Goal: Task Accomplishment & Management: Manage account settings

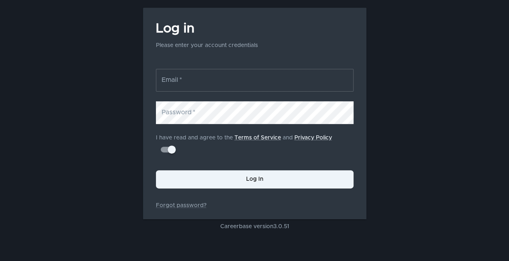
scroll to position [67, 0]
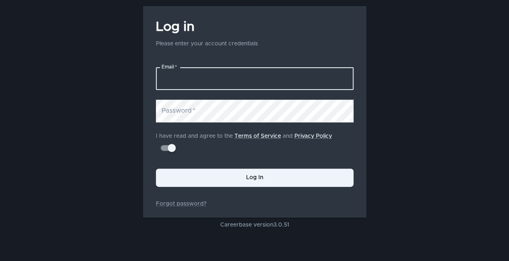
click at [224, 79] on input "Email   *" at bounding box center [255, 78] width 198 height 23
type input "[EMAIL_ADDRESS][DOMAIN_NAME]"
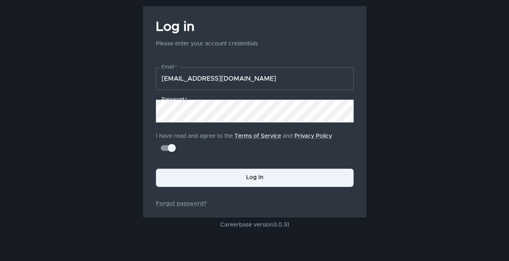
click at [255, 78] on input "[EMAIL_ADDRESS][DOMAIN_NAME]" at bounding box center [255, 78] width 198 height 23
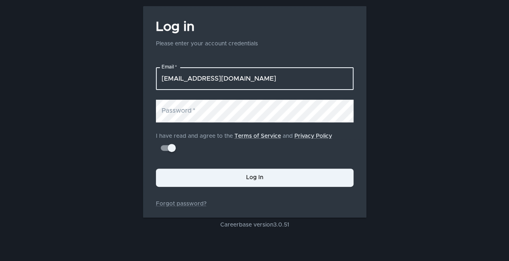
click at [255, 78] on input "[EMAIL_ADDRESS][DOMAIN_NAME]" at bounding box center [255, 78] width 198 height 23
click at [227, 77] on input "Email   *" at bounding box center [255, 78] width 198 height 23
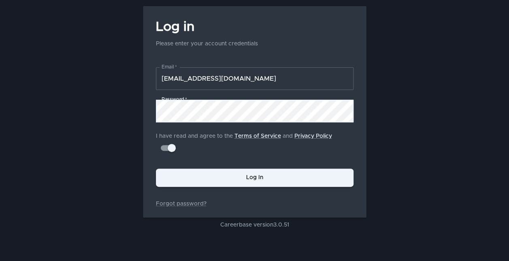
click at [217, 177] on button "Log In" at bounding box center [255, 177] width 198 height 18
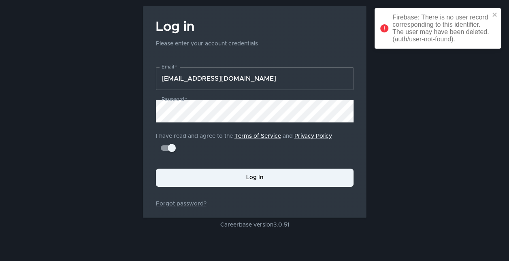
click at [226, 83] on input "[EMAIL_ADDRESS][DOMAIN_NAME]" at bounding box center [255, 78] width 198 height 23
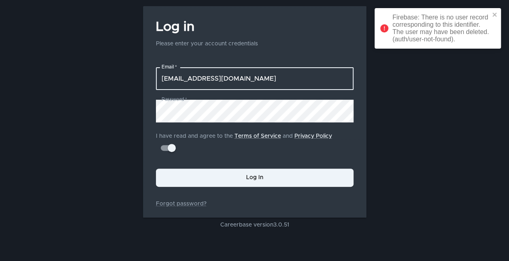
click at [226, 83] on input "[EMAIL_ADDRESS][DOMAIN_NAME]" at bounding box center [255, 78] width 198 height 23
type input "[EMAIL_ADDRESS][DOMAIN_NAME]"
click at [256, 183] on button "Log In" at bounding box center [255, 177] width 198 height 18
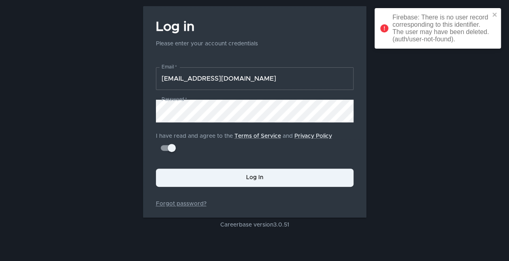
click at [182, 205] on link "Forgot password?" at bounding box center [255, 204] width 198 height 8
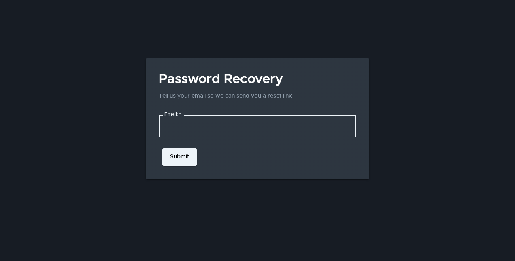
click at [254, 125] on input "Email:   *" at bounding box center [258, 126] width 198 height 23
type input "[EMAIL_ADDRESS][DOMAIN_NAME]"
click at [191, 159] on button "Submit" at bounding box center [179, 157] width 35 height 18
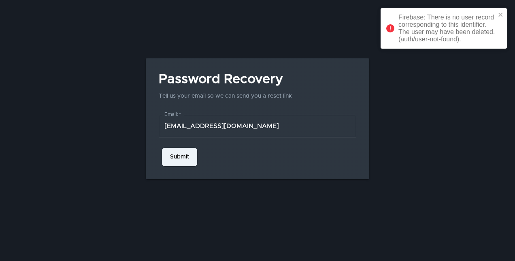
click at [302, 128] on input "[EMAIL_ADDRESS][DOMAIN_NAME]" at bounding box center [258, 126] width 198 height 23
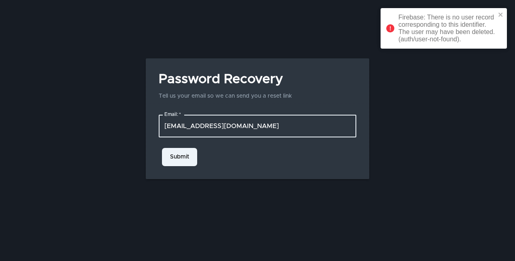
click at [302, 128] on input "[EMAIL_ADDRESS][DOMAIN_NAME]" at bounding box center [258, 126] width 198 height 23
type input "[EMAIL_ADDRESS][DOMAIN_NAME]"
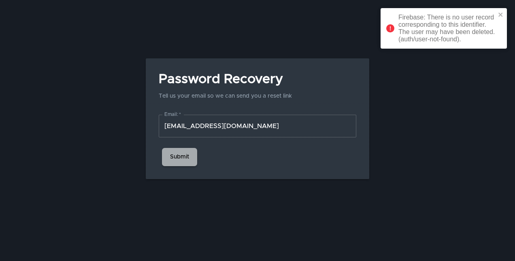
click at [181, 155] on button "Submit" at bounding box center [179, 157] width 35 height 18
